Goal: Find specific page/section: Find specific page/section

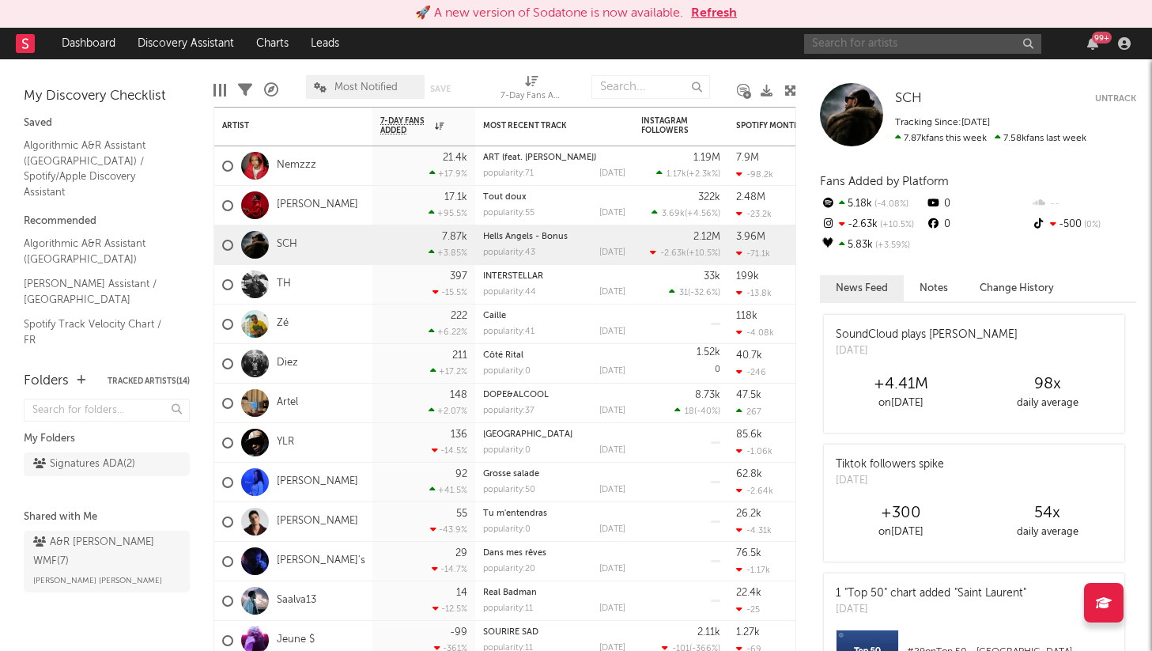
click at [892, 40] on input "text" at bounding box center [922, 44] width 237 height 20
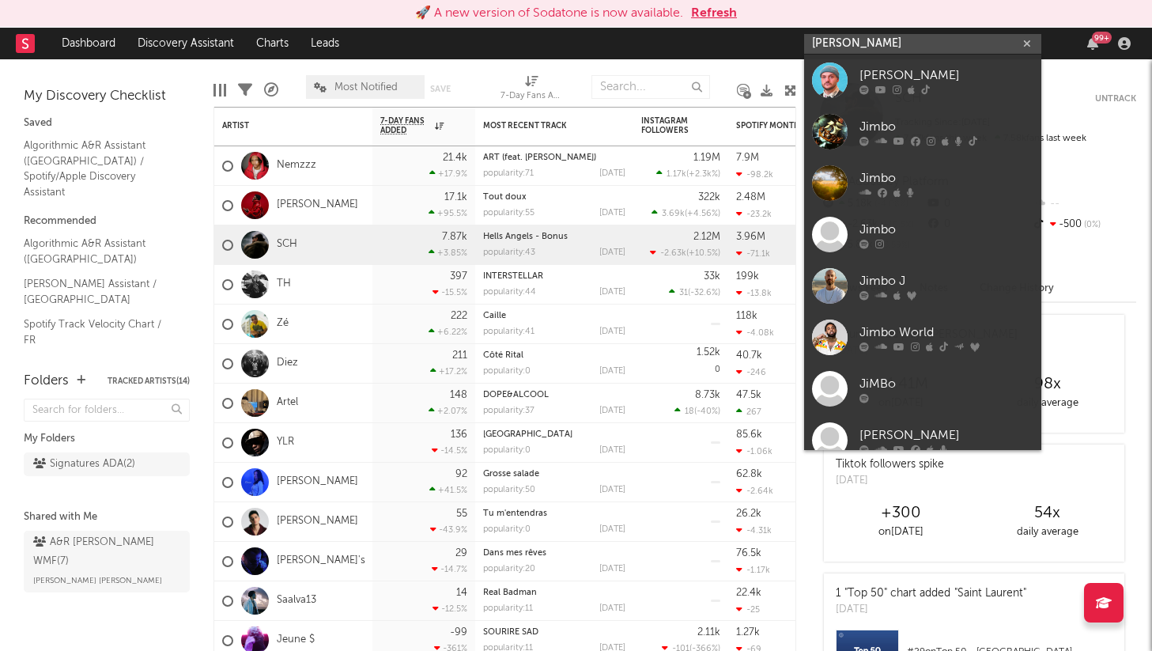
paste input "[URL][DOMAIN_NAME]"
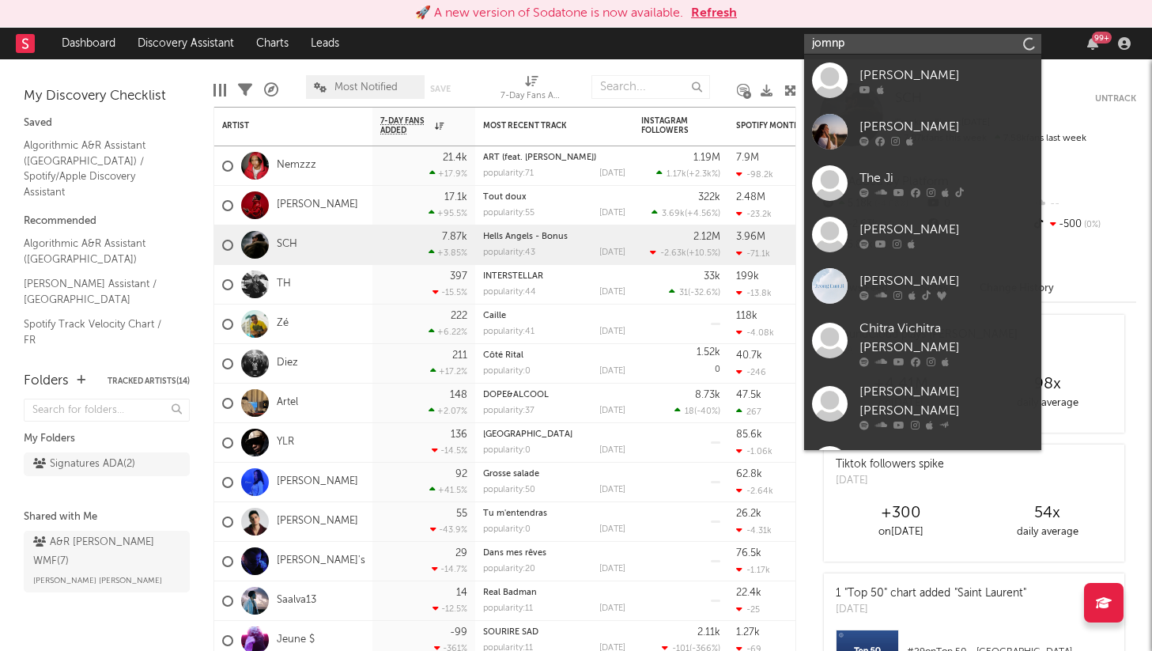
type input "j"
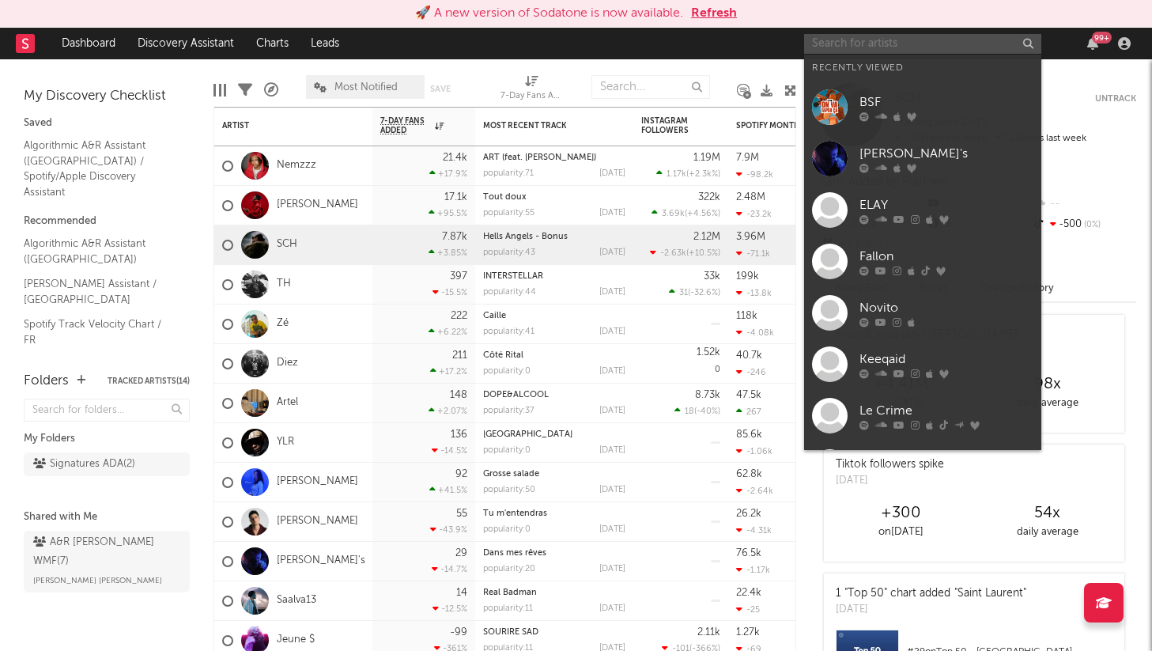
paste input "[URL][DOMAIN_NAME]"
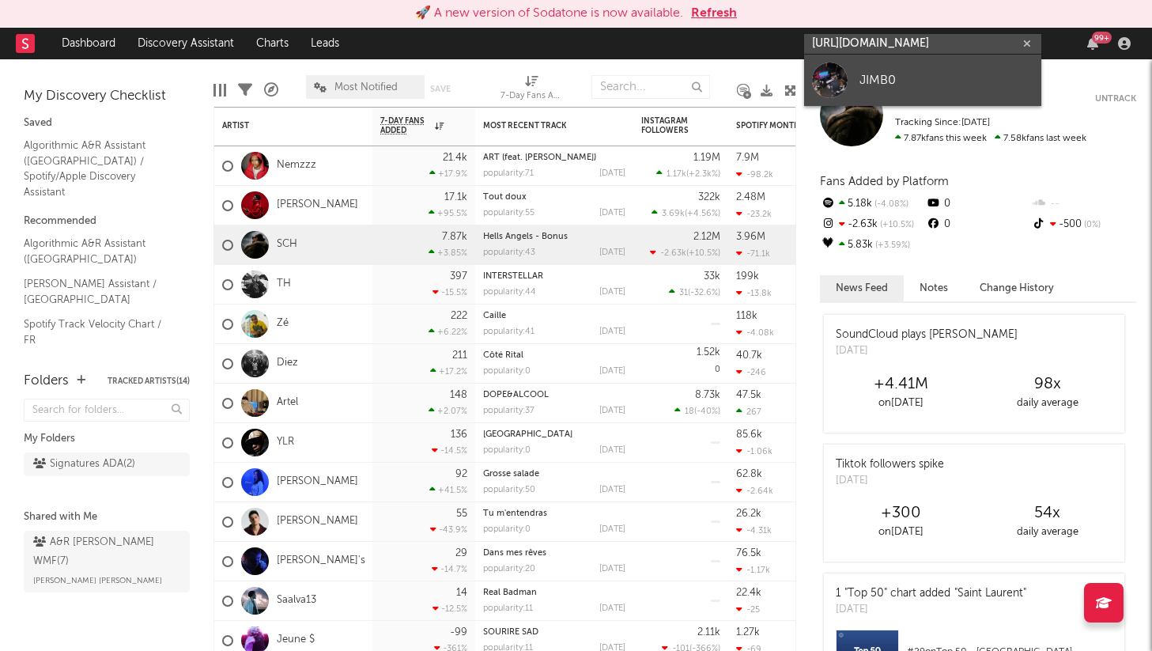
type input "[URL][DOMAIN_NAME]"
click at [877, 97] on link "JIMB0" at bounding box center [922, 80] width 237 height 51
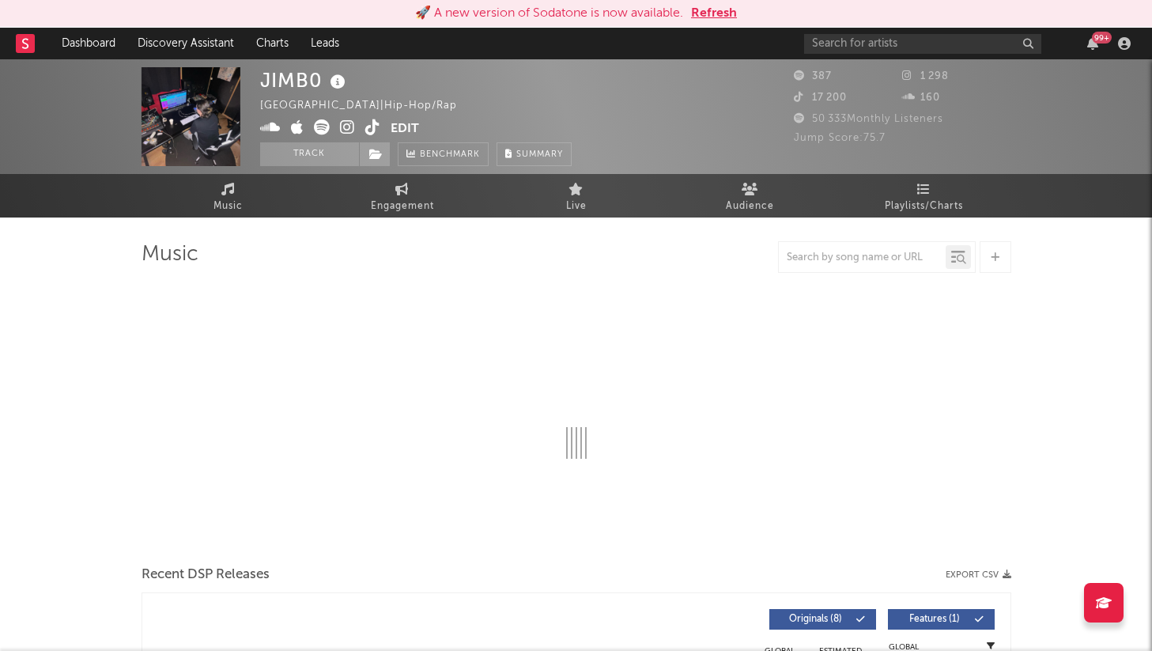
select select "1w"
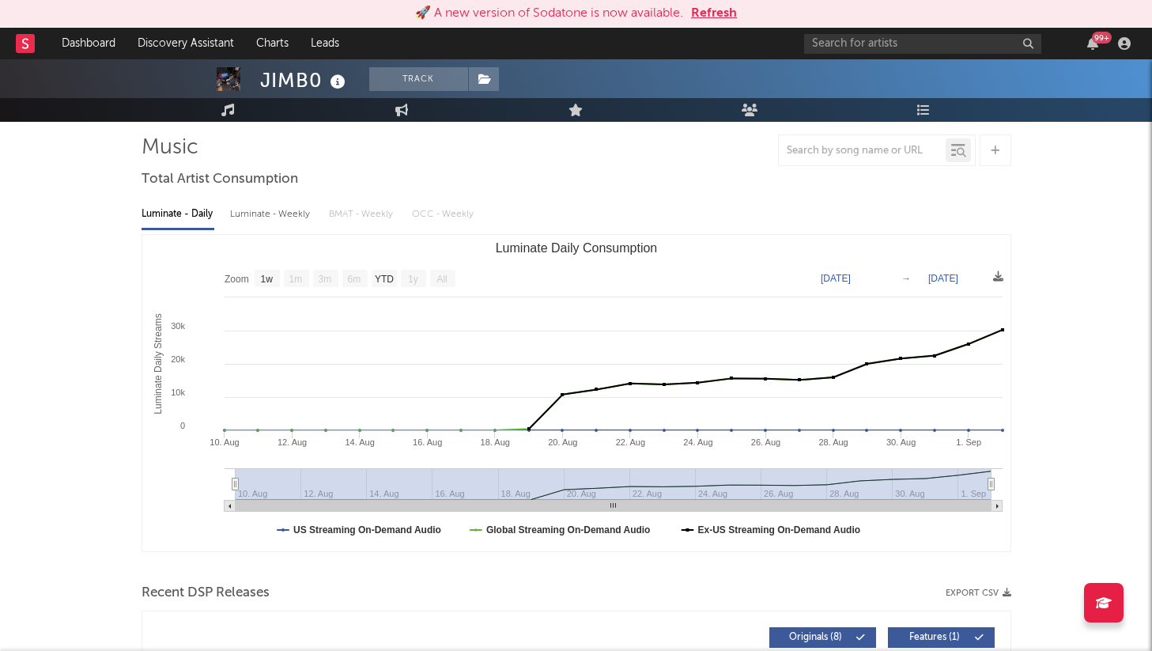
scroll to position [124, 0]
